Goal: Find specific page/section: Find specific page/section

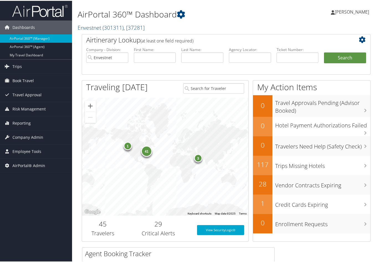
click at [100, 26] on link "Envestnet ( 301311 ) , [ 37281 ]" at bounding box center [111, 26] width 67 height 7
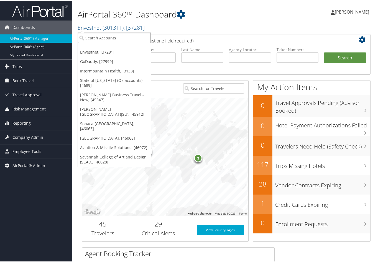
click at [86, 35] on input "search" at bounding box center [114, 37] width 73 height 10
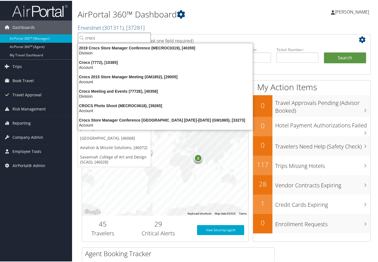
type input "crocs"
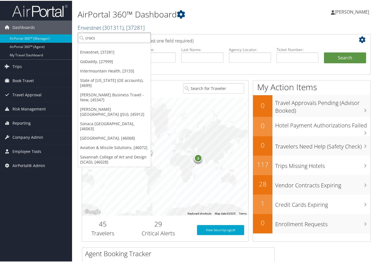
click at [102, 35] on input "crocs" at bounding box center [114, 37] width 73 height 10
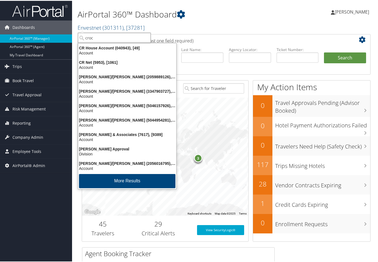
type input "crocs"
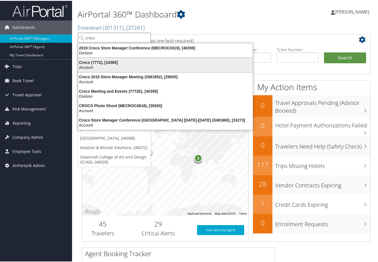
click at [102, 60] on div "Crocs (7772), [10385]" at bounding box center [165, 61] width 181 height 5
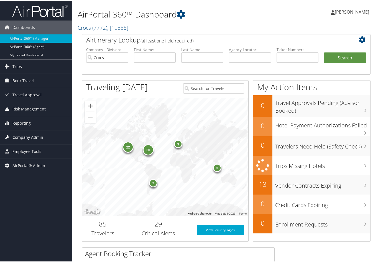
click at [30, 136] on span "Company Admin" at bounding box center [27, 136] width 31 height 14
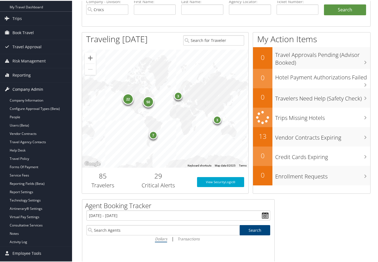
scroll to position [55, 0]
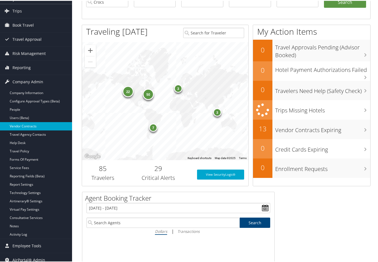
click at [26, 124] on link "Vendor Contracts" at bounding box center [36, 125] width 72 height 8
